Goal: Find specific page/section: Find specific page/section

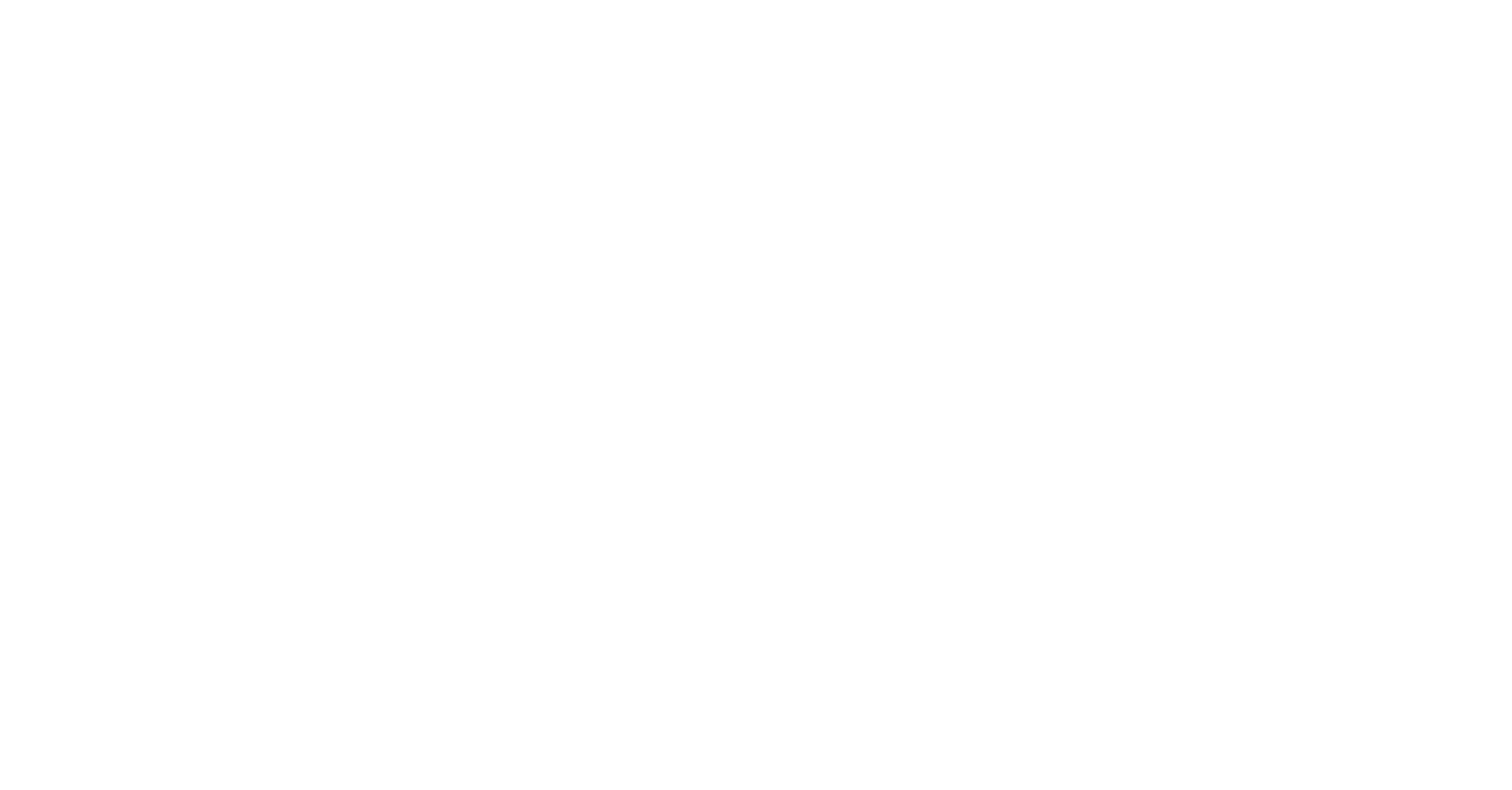
select select
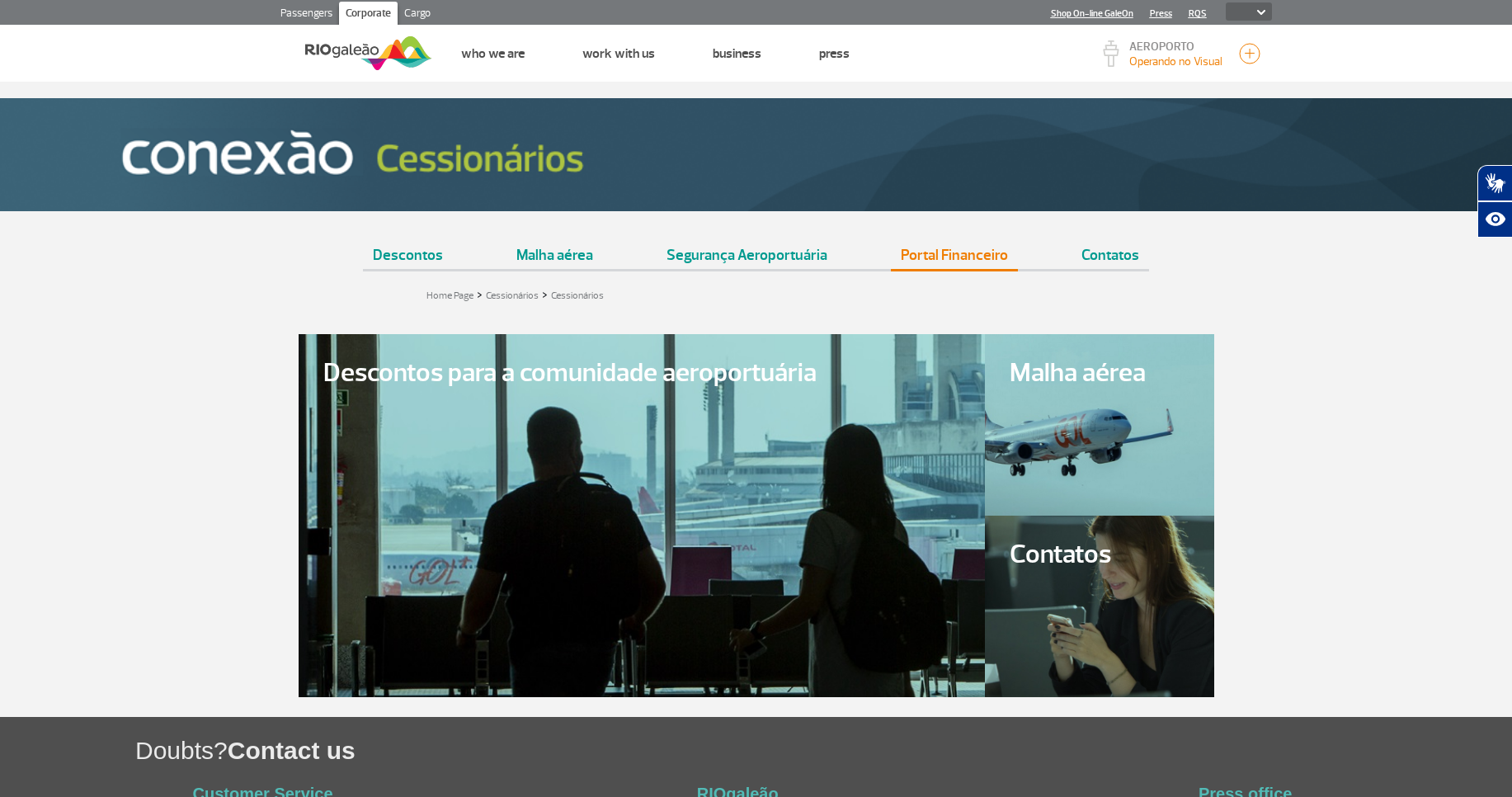
click at [953, 254] on link "Portal Financeiro" at bounding box center [954, 248] width 127 height 41
click at [933, 269] on link "Portal Financeiro" at bounding box center [954, 248] width 127 height 41
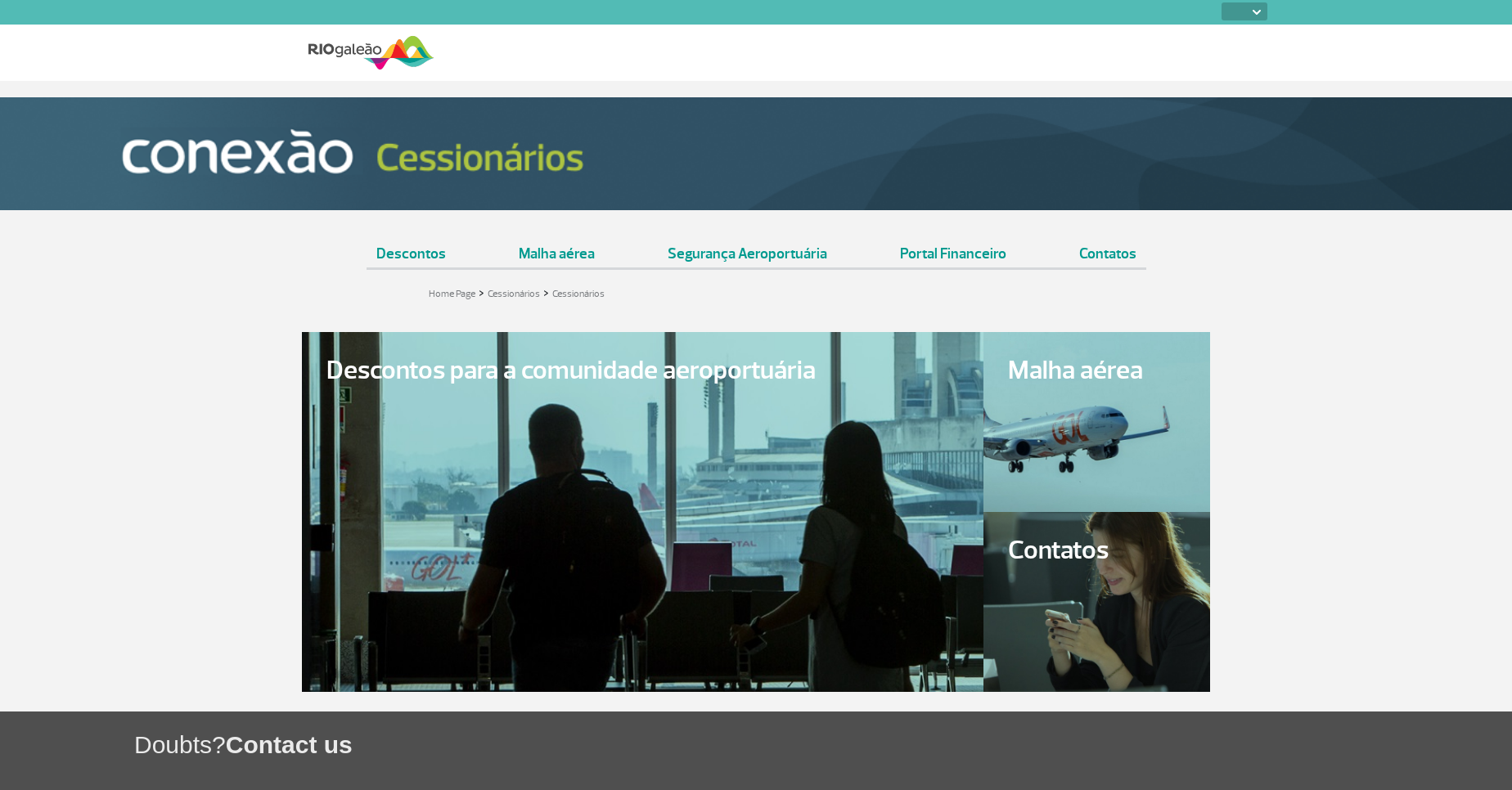
select select
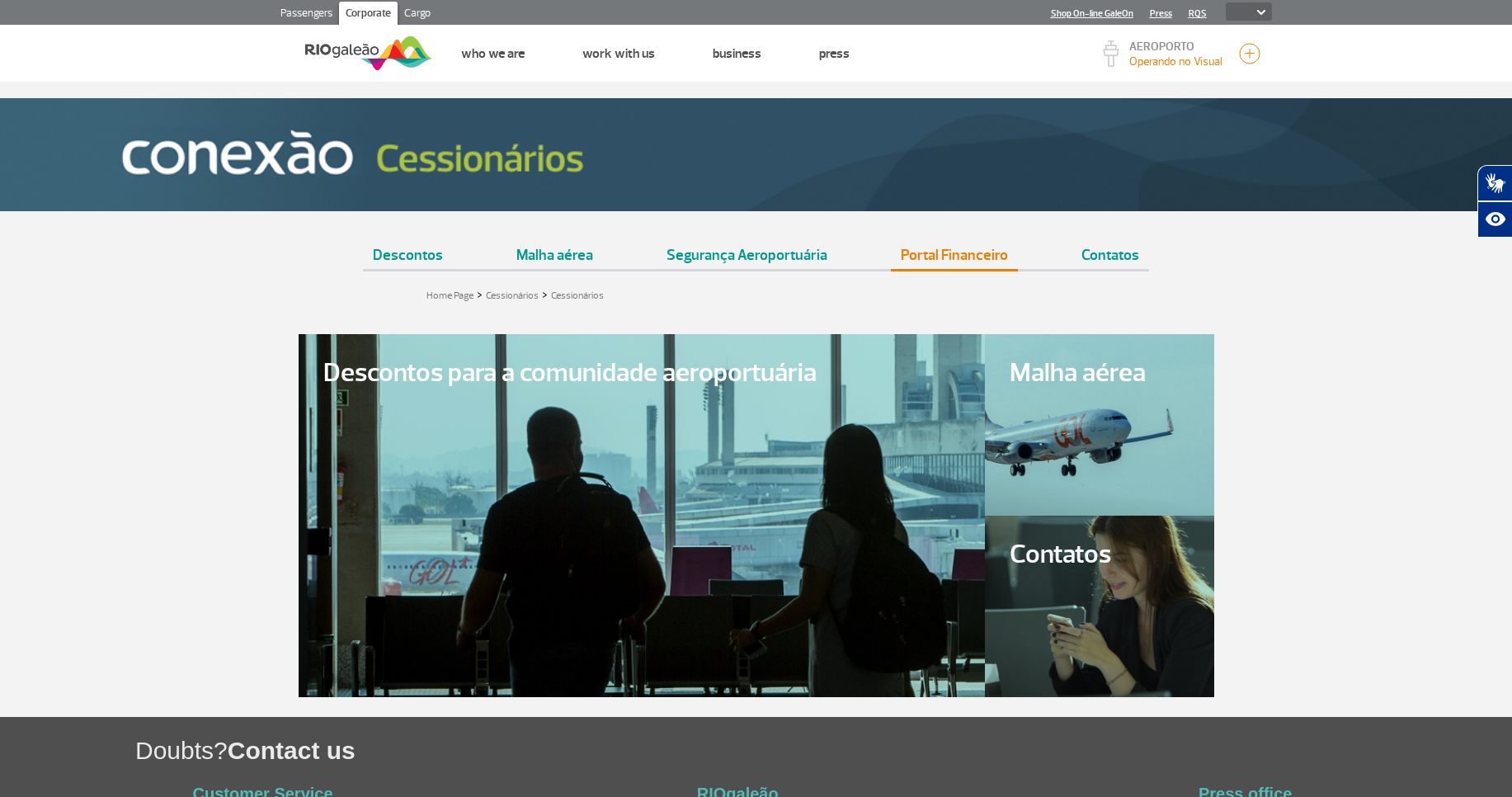
click at [955, 260] on link "Portal Financeiro" at bounding box center [954, 248] width 127 height 41
